Goal: Task Accomplishment & Management: Use online tool/utility

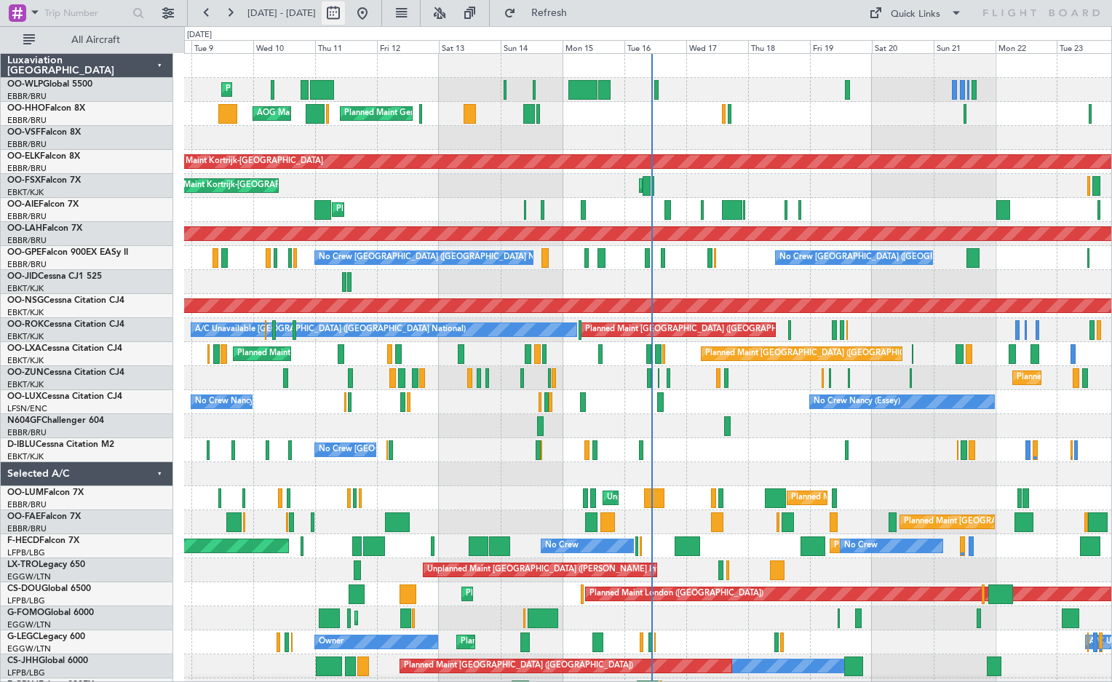
click at [345, 20] on button at bounding box center [333, 12] width 23 height 23
select select "9"
select select "2025"
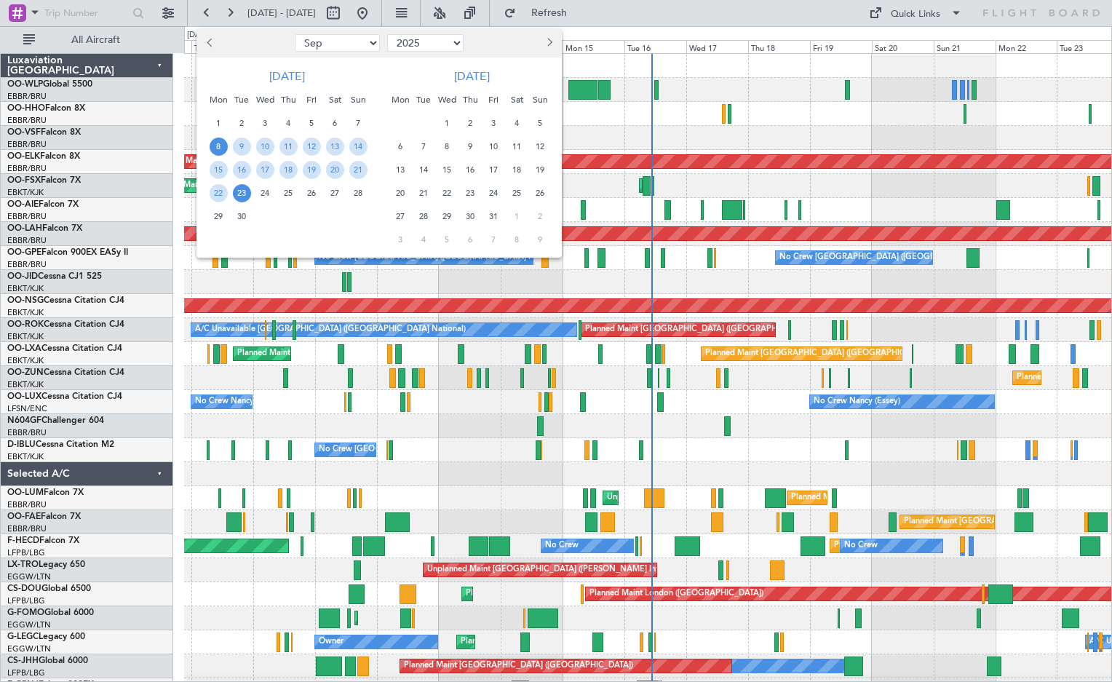
click at [315, 36] on select "Jan Feb Mar Apr May Jun [DATE] Aug Sep Oct Nov Dec" at bounding box center [337, 42] width 85 height 17
select select "6"
click at [295, 34] on select "Jan Feb Mar Apr May Jun [DATE] Aug Sep Oct Nov Dec" at bounding box center [337, 42] width 85 height 17
click at [269, 176] on span "11" at bounding box center [265, 170] width 18 height 18
click at [269, 218] on span "25" at bounding box center [265, 216] width 18 height 18
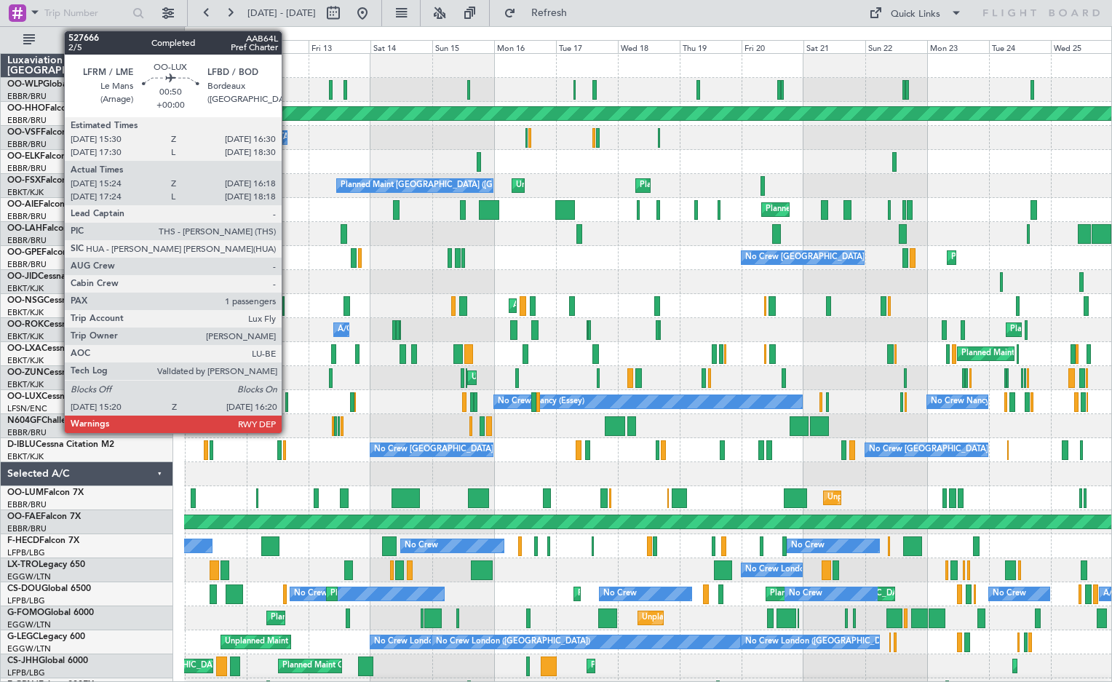
click at [288, 406] on div at bounding box center [286, 402] width 3 height 20
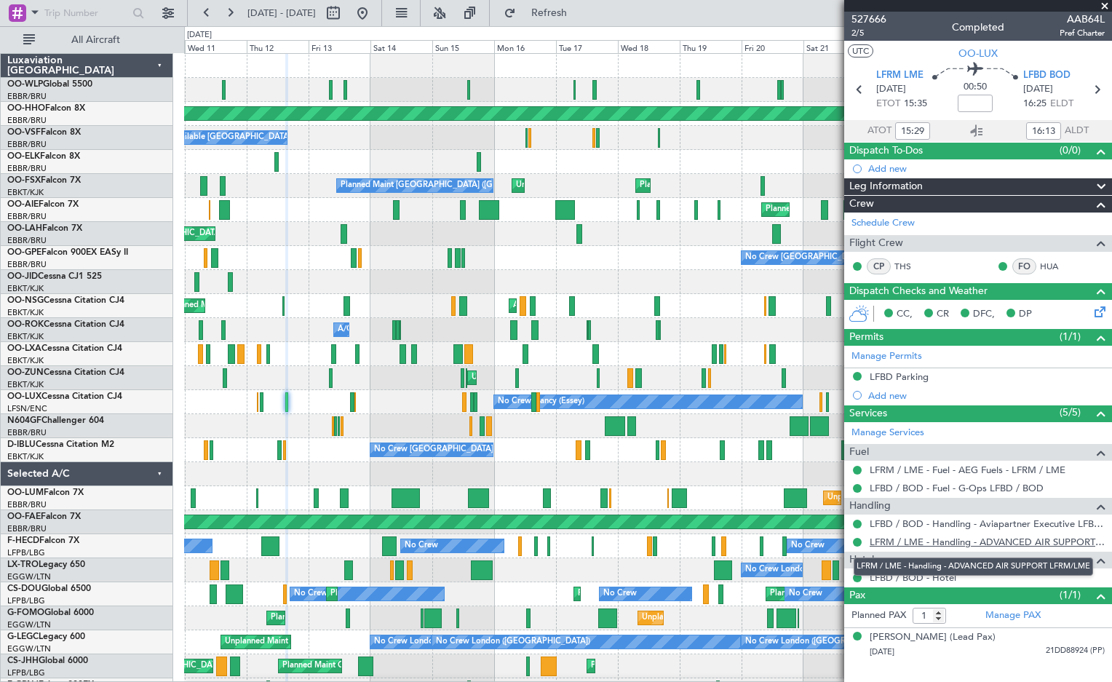
click at [916, 543] on link "LFRM / LME - Handling - ADVANCED AIR SUPPORT LFRM/LME" at bounding box center [987, 542] width 235 height 12
click at [1103, 3] on span at bounding box center [1105, 6] width 15 height 13
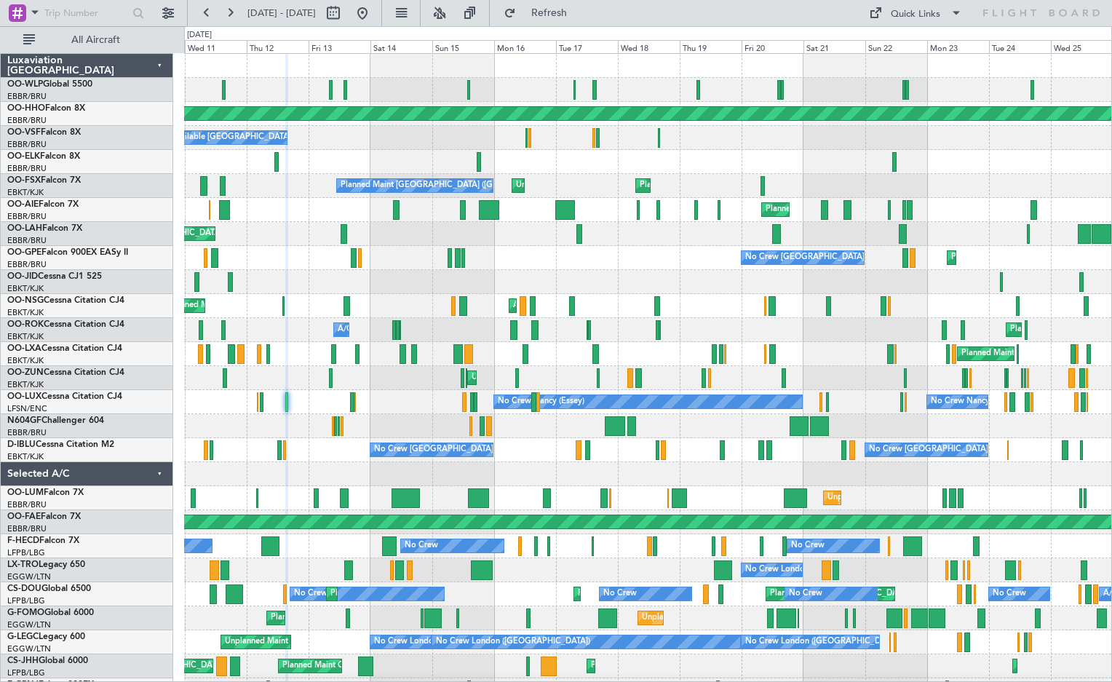
type input "0"
